Goal: Task Accomplishment & Management: Use online tool/utility

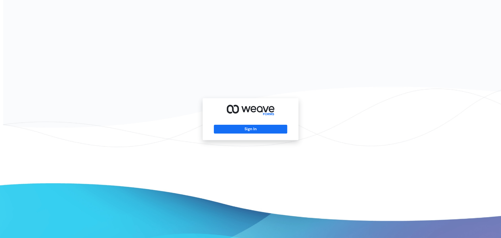
drag, startPoint x: 255, startPoint y: 133, endPoint x: 255, endPoint y: 129, distance: 4.1
click at [255, 133] on div "Sign In" at bounding box center [250, 119] width 96 height 42
click at [255, 132] on button "Sign In" at bounding box center [250, 129] width 73 height 9
